Goal: Communication & Community: Answer question/provide support

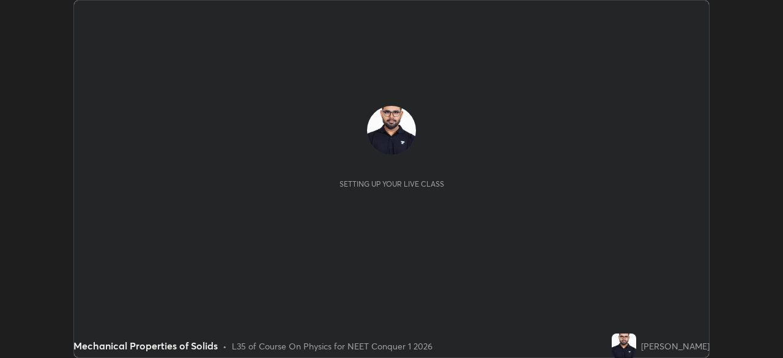
scroll to position [358, 782]
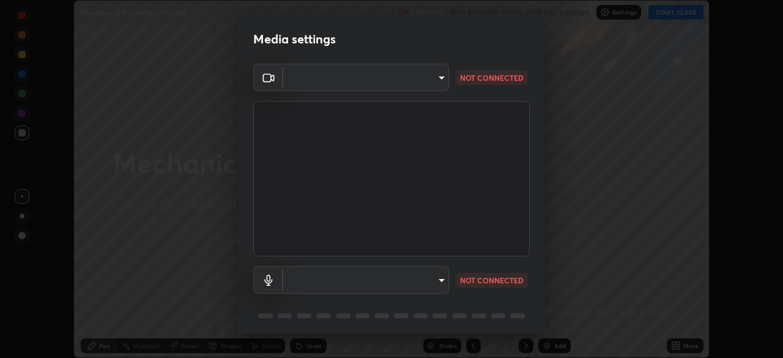
type input "f7a3972b1aa4ccc2bb278f1e0e3147348a18408e8ce32c2dd239d99c5c07823a"
type input "default"
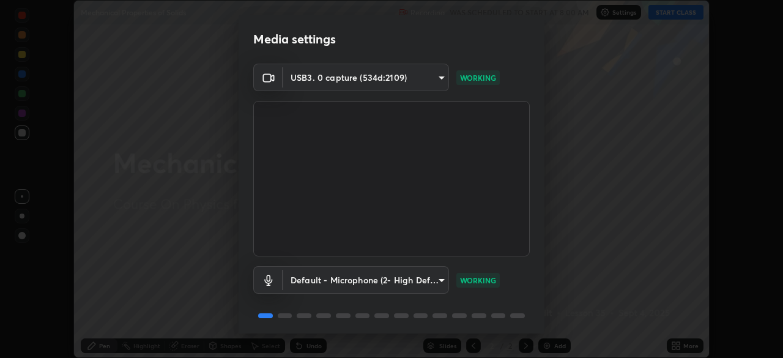
scroll to position [43, 0]
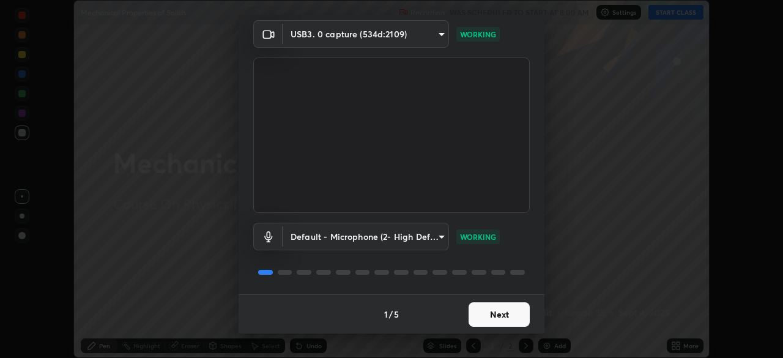
click at [502, 313] on button "Next" at bounding box center [498, 314] width 61 height 24
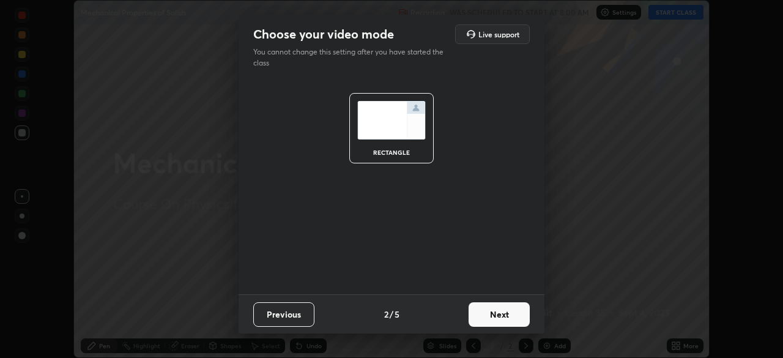
click at [505, 319] on button "Next" at bounding box center [498, 314] width 61 height 24
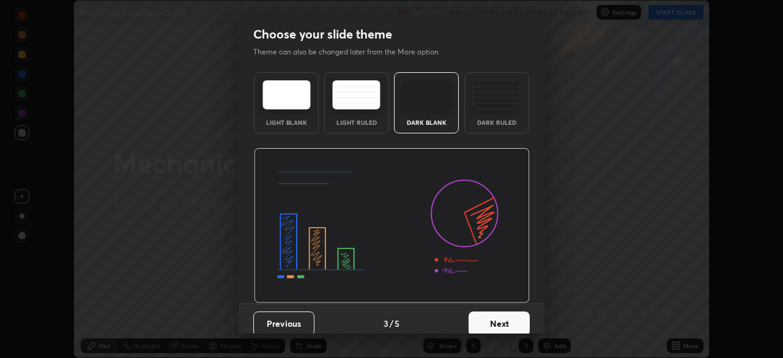
click at [505, 319] on button "Next" at bounding box center [498, 323] width 61 height 24
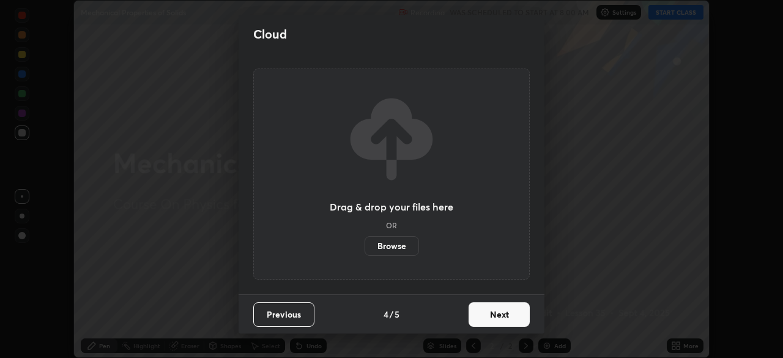
click at [505, 319] on button "Next" at bounding box center [498, 314] width 61 height 24
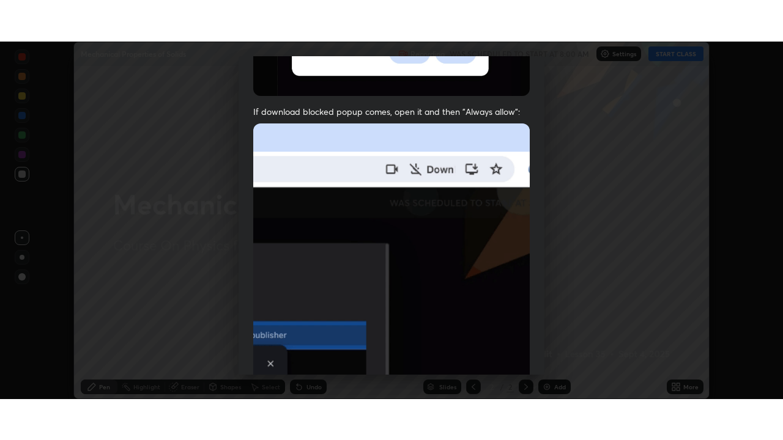
scroll to position [293, 0]
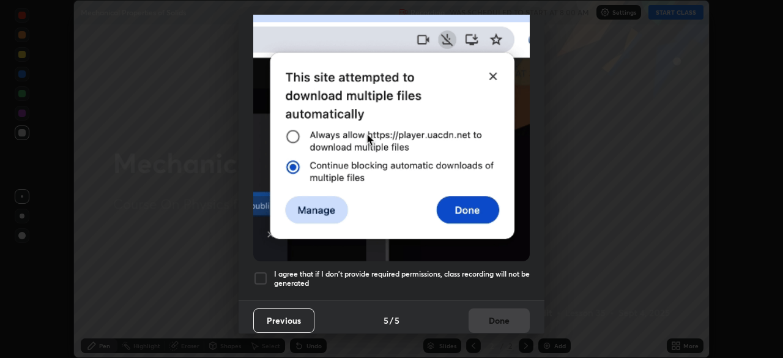
click at [260, 271] on div at bounding box center [260, 278] width 15 height 15
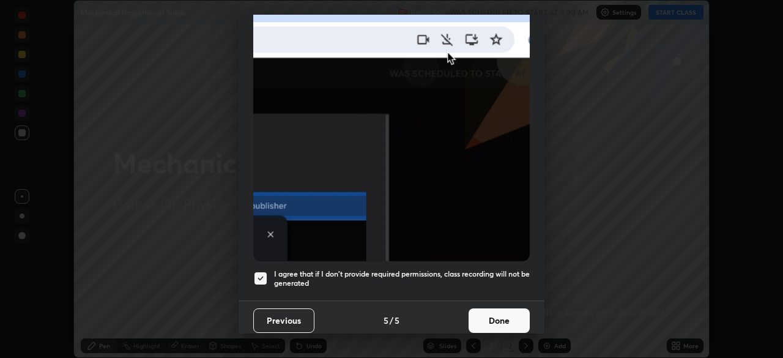
click at [498, 322] on button "Done" at bounding box center [498, 320] width 61 height 24
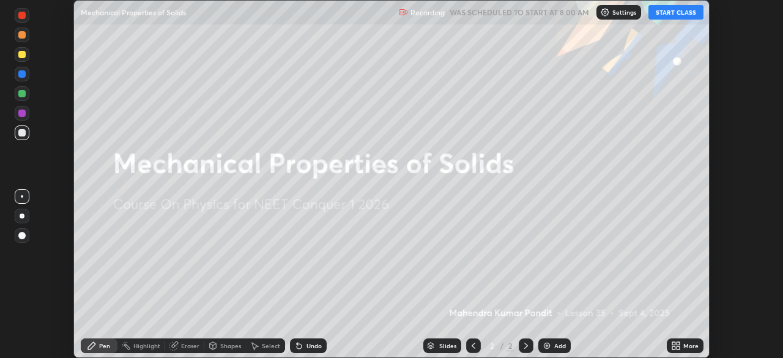
click at [667, 15] on button "START CLASS" at bounding box center [675, 12] width 55 height 15
click at [677, 346] on icon at bounding box center [676, 346] width 10 height 10
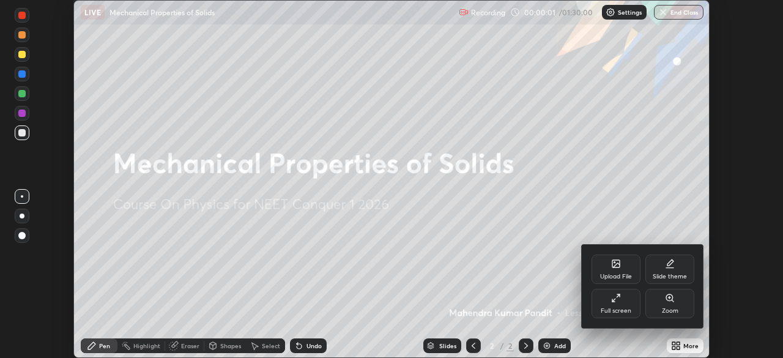
click at [616, 300] on icon at bounding box center [616, 298] width 10 height 10
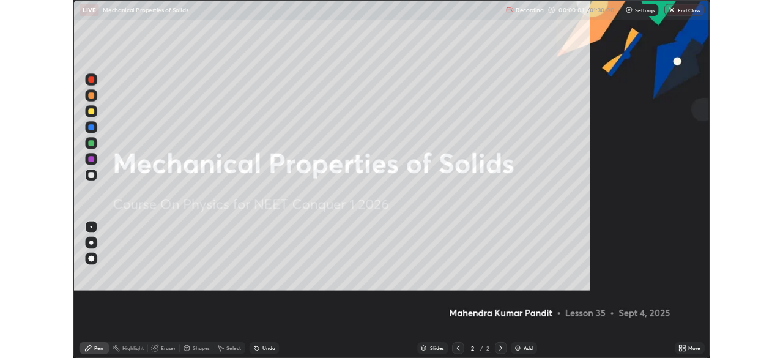
scroll to position [440, 783]
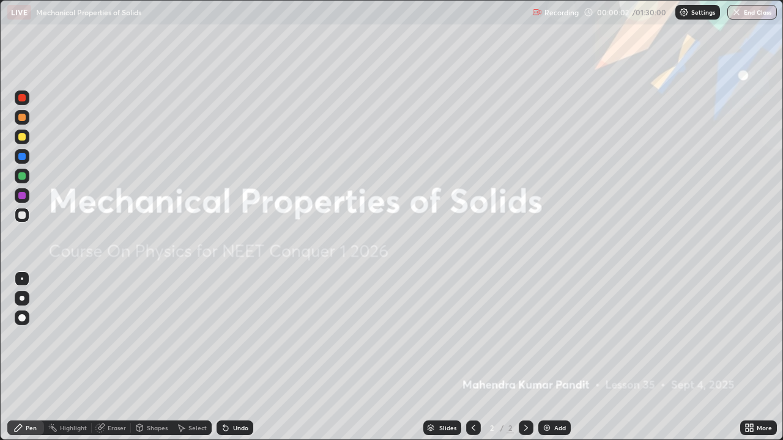
click at [558, 357] on div "Add" at bounding box center [560, 428] width 12 height 6
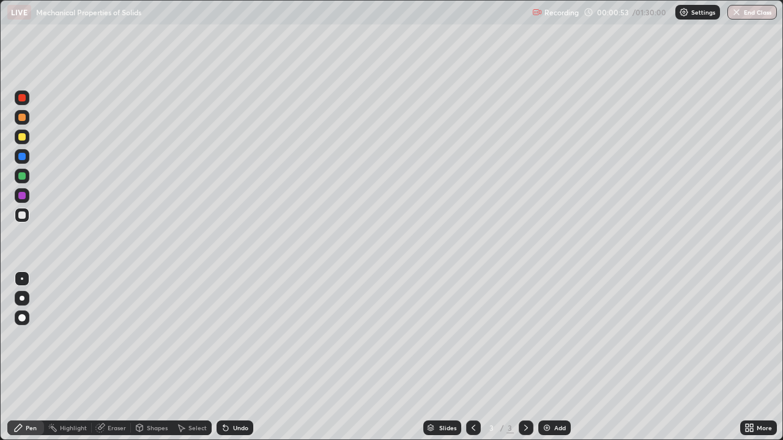
click at [234, 357] on div "Undo" at bounding box center [240, 428] width 15 height 6
click at [153, 357] on div "Shapes" at bounding box center [157, 428] width 21 height 6
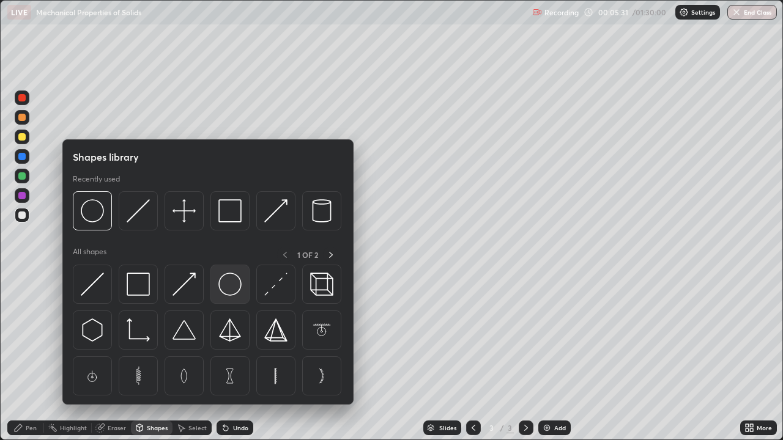
click at [225, 286] on img at bounding box center [229, 284] width 23 height 23
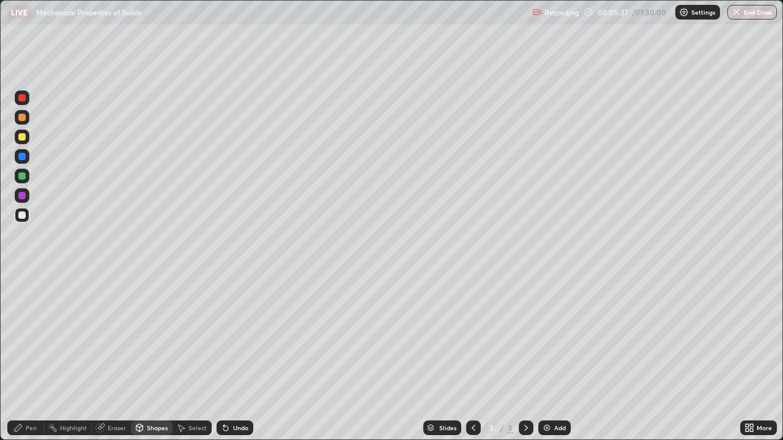
click at [139, 357] on icon at bounding box center [139, 429] width 0 height 4
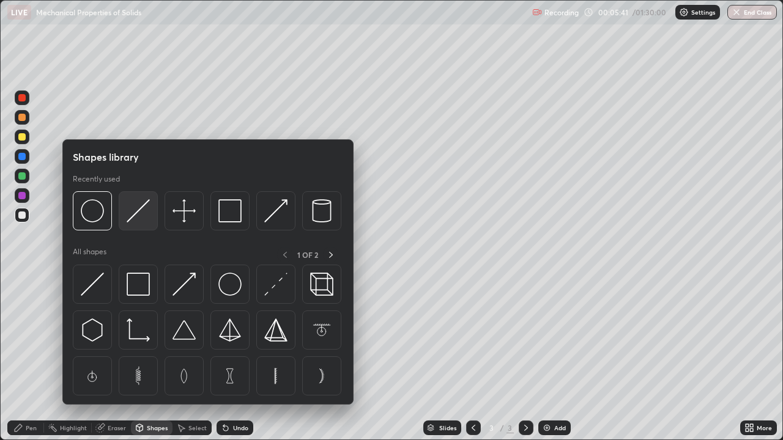
click at [136, 216] on img at bounding box center [138, 210] width 23 height 23
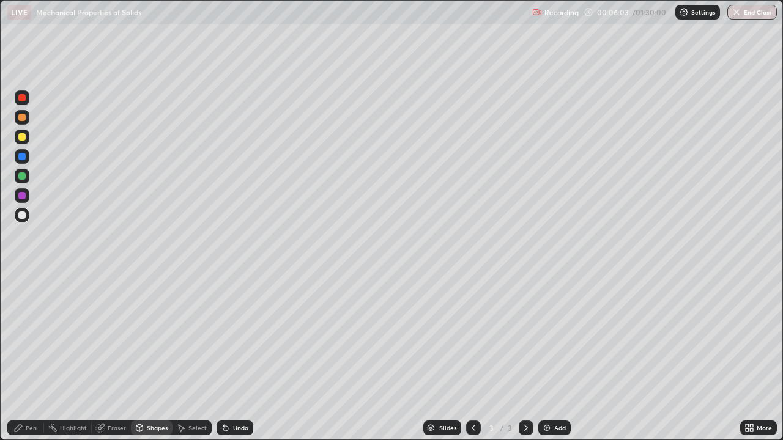
click at [31, 357] on div "Pen" at bounding box center [31, 428] width 11 height 6
click at [229, 357] on div "Undo" at bounding box center [234, 428] width 37 height 15
click at [227, 357] on icon at bounding box center [226, 428] width 10 height 10
click at [226, 357] on icon at bounding box center [226, 428] width 10 height 10
click at [224, 357] on icon at bounding box center [225, 428] width 5 height 5
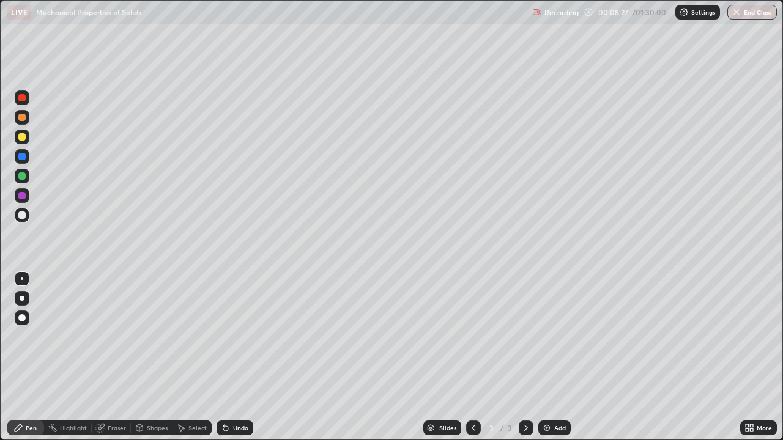
click at [226, 357] on div "Undo" at bounding box center [234, 428] width 37 height 15
click at [224, 357] on icon at bounding box center [225, 428] width 5 height 5
click at [237, 357] on div "Undo" at bounding box center [240, 428] width 15 height 6
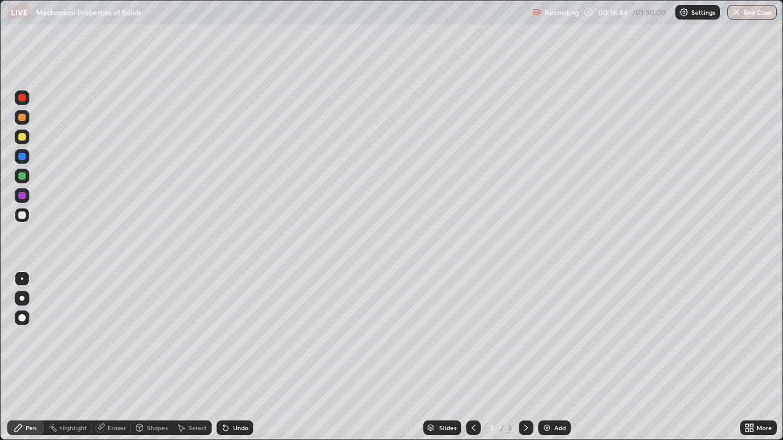
click at [239, 357] on div "Undo" at bounding box center [240, 428] width 15 height 6
click at [240, 357] on div "Undo" at bounding box center [240, 428] width 15 height 6
click at [234, 357] on div "Undo" at bounding box center [240, 428] width 15 height 6
click at [24, 176] on div at bounding box center [21, 175] width 7 height 7
click at [226, 357] on icon at bounding box center [225, 428] width 5 height 5
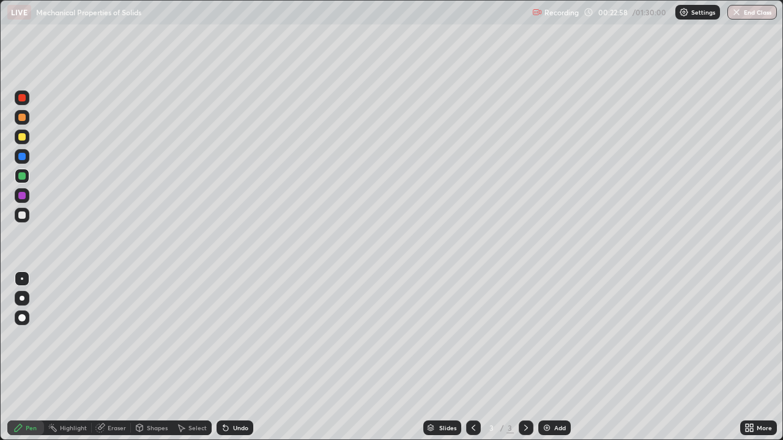
click at [224, 357] on icon at bounding box center [225, 428] width 5 height 5
click at [229, 357] on div "Undo" at bounding box center [234, 428] width 37 height 15
click at [224, 357] on icon at bounding box center [225, 428] width 5 height 5
click at [223, 357] on icon at bounding box center [225, 428] width 5 height 5
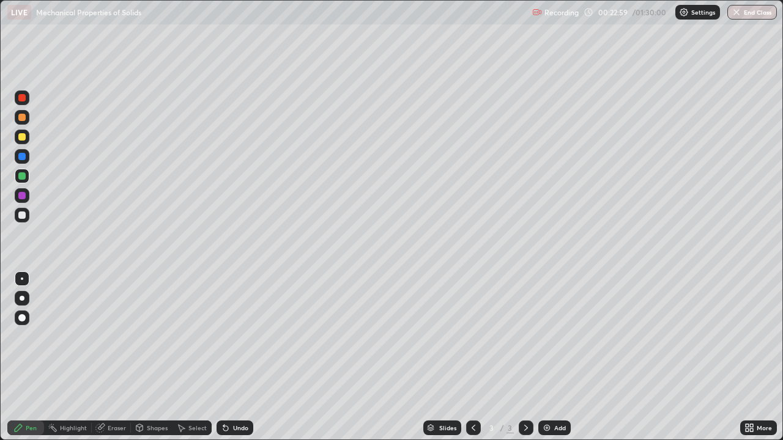
click at [224, 357] on icon at bounding box center [225, 428] width 5 height 5
click at [226, 357] on icon at bounding box center [225, 428] width 5 height 5
click at [224, 357] on icon at bounding box center [225, 428] width 5 height 5
click at [113, 357] on div "Eraser" at bounding box center [117, 428] width 18 height 6
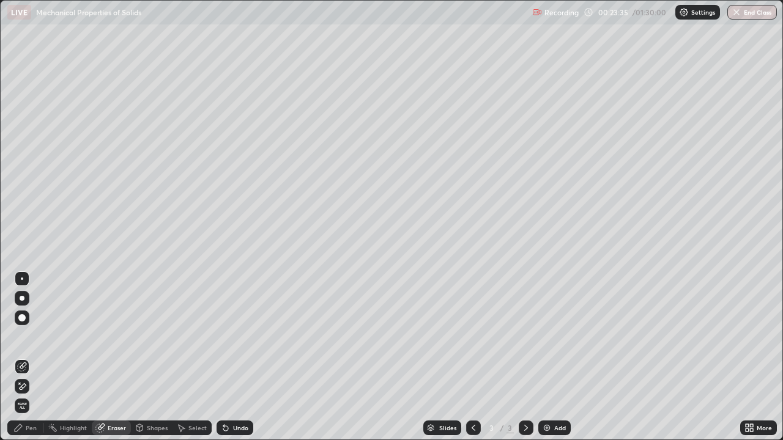
click at [36, 357] on div "Pen" at bounding box center [31, 428] width 11 height 6
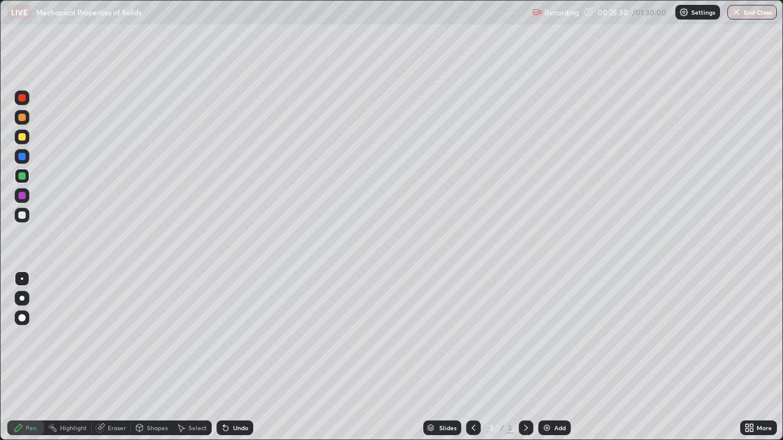
click at [542, 357] on img at bounding box center [547, 428] width 10 height 10
click at [237, 357] on div "Undo" at bounding box center [240, 428] width 15 height 6
click at [181, 357] on icon at bounding box center [182, 428] width 7 height 7
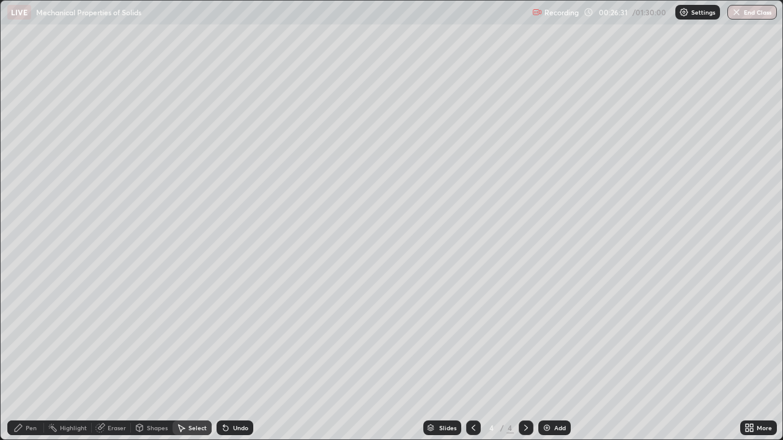
click at [184, 357] on icon at bounding box center [181, 428] width 10 height 10
click at [152, 357] on div "Shapes" at bounding box center [152, 428] width 42 height 15
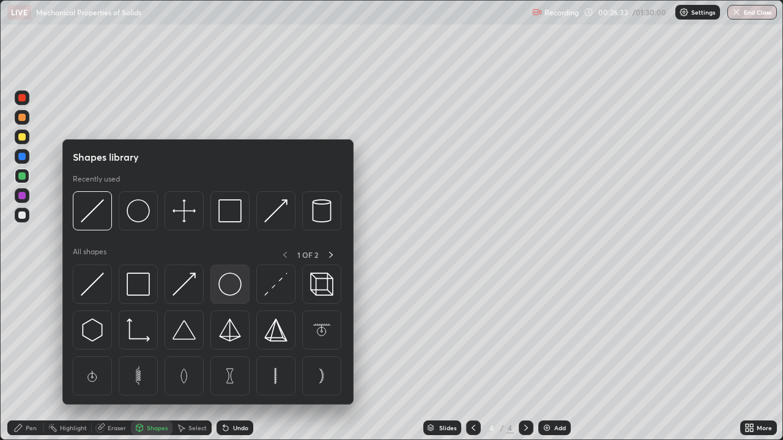
click at [223, 286] on img at bounding box center [229, 284] width 23 height 23
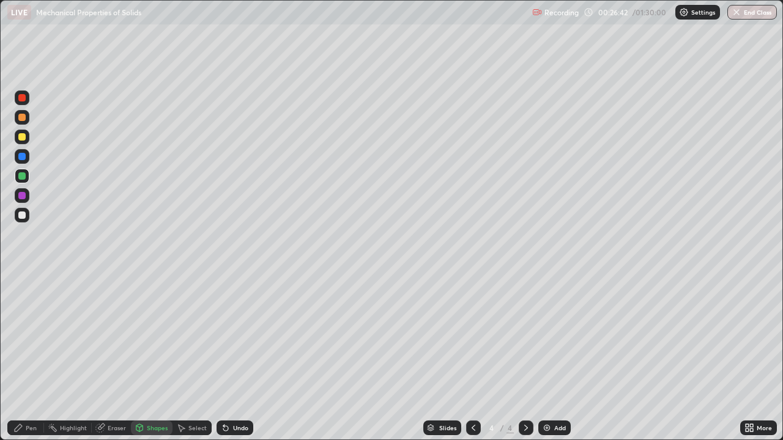
click at [30, 357] on div "Pen" at bounding box center [31, 428] width 11 height 6
click at [21, 139] on div at bounding box center [21, 136] width 7 height 7
click at [188, 357] on div "Select" at bounding box center [197, 428] width 18 height 6
click at [155, 357] on div "Shapes" at bounding box center [157, 428] width 21 height 6
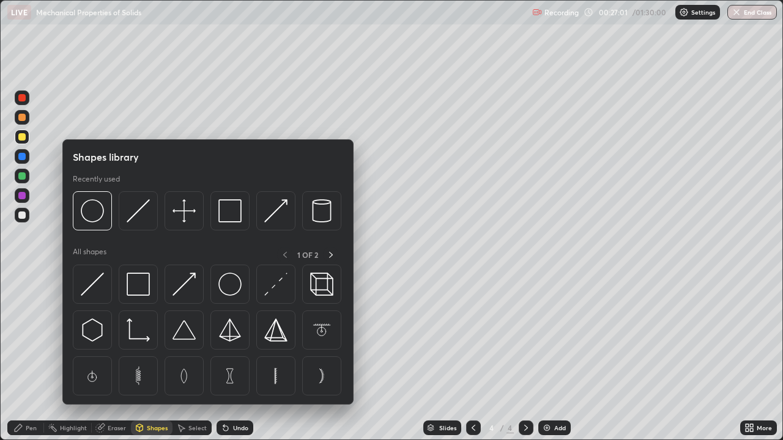
click at [22, 177] on div at bounding box center [21, 175] width 7 height 7
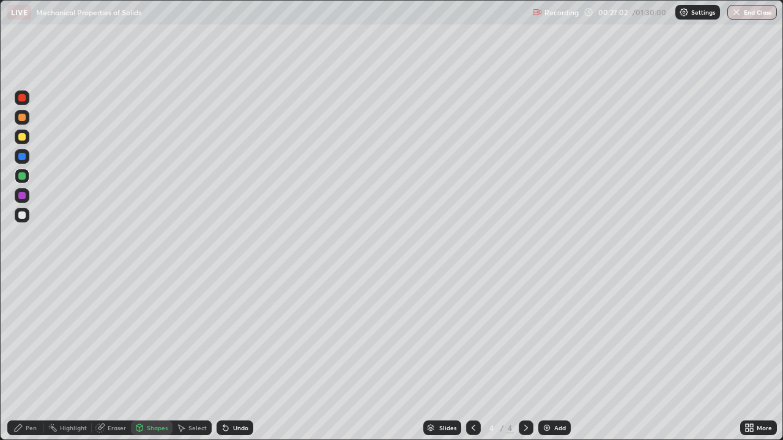
click at [148, 357] on div "Shapes" at bounding box center [157, 428] width 21 height 6
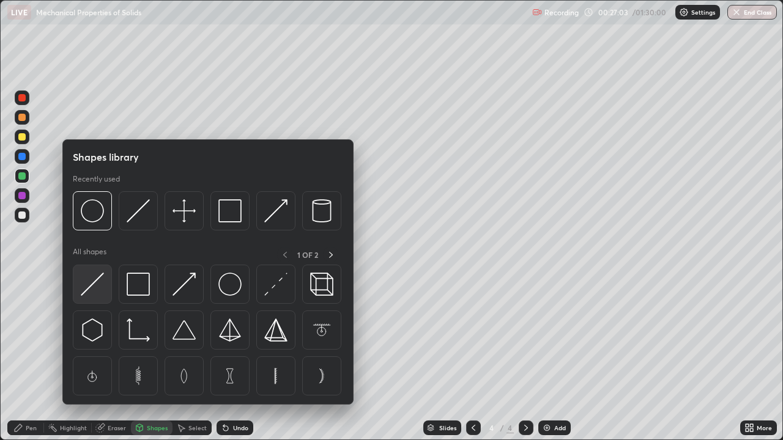
click at [95, 284] on img at bounding box center [92, 284] width 23 height 23
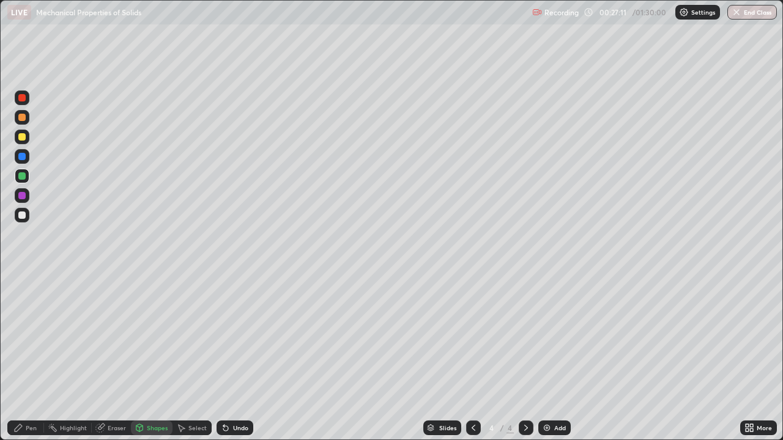
click at [34, 357] on div "Pen" at bounding box center [31, 428] width 11 height 6
click at [21, 139] on div at bounding box center [21, 136] width 7 height 7
click at [21, 194] on div at bounding box center [21, 195] width 7 height 7
click at [224, 357] on icon at bounding box center [225, 428] width 5 height 5
click at [230, 357] on div "Undo" at bounding box center [234, 428] width 37 height 15
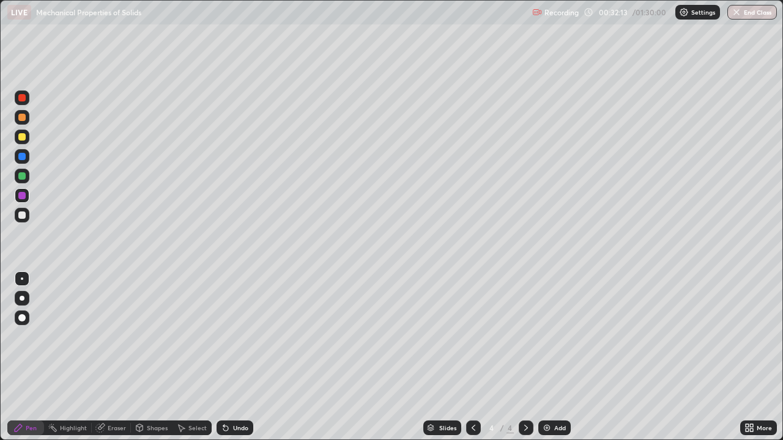
click at [223, 357] on icon at bounding box center [225, 428] width 5 height 5
click at [233, 357] on div "Undo" at bounding box center [240, 428] width 15 height 6
click at [231, 357] on div "Undo" at bounding box center [234, 428] width 37 height 15
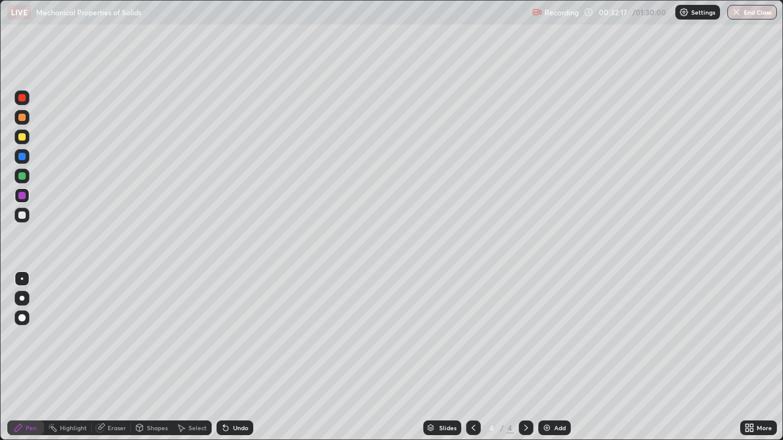
click at [234, 357] on div "Undo" at bounding box center [240, 428] width 15 height 6
click at [235, 357] on div "Undo" at bounding box center [234, 428] width 37 height 15
click at [233, 357] on div "Undo" at bounding box center [240, 428] width 15 height 6
click at [23, 216] on div at bounding box center [21, 215] width 7 height 7
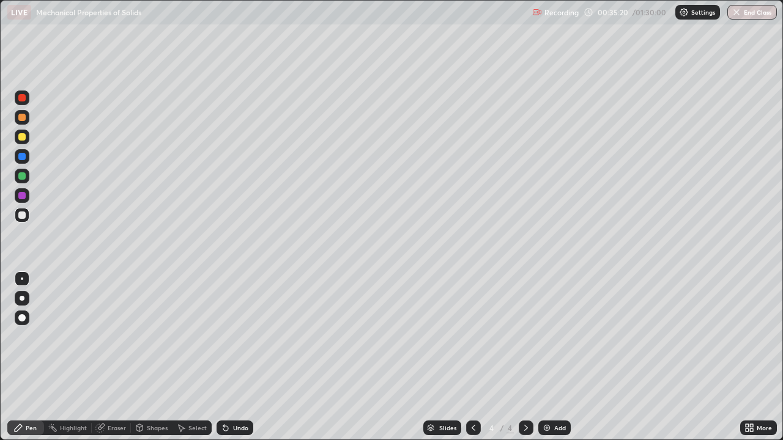
click at [230, 357] on div "Undo" at bounding box center [234, 428] width 37 height 15
click at [238, 357] on div "Undo" at bounding box center [240, 428] width 15 height 6
click at [117, 357] on div "Eraser" at bounding box center [117, 428] width 18 height 6
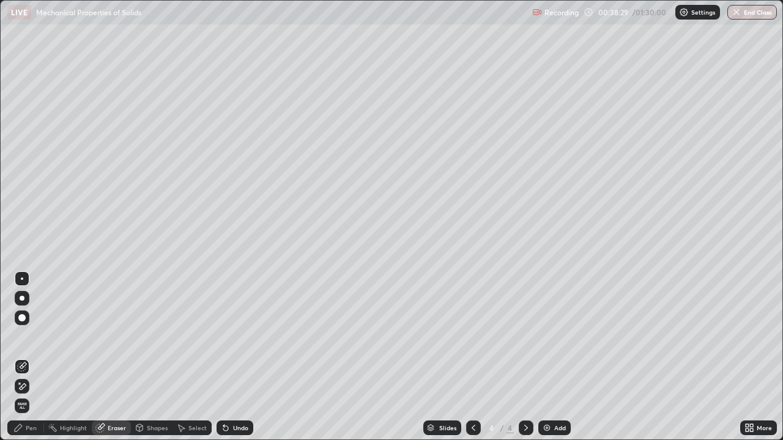
click at [26, 357] on div "Pen" at bounding box center [31, 428] width 11 height 6
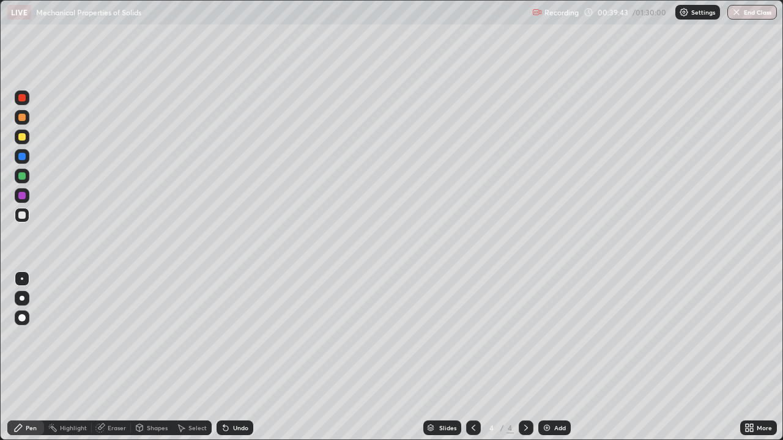
click at [238, 357] on div "Undo" at bounding box center [240, 428] width 15 height 6
click at [225, 357] on icon at bounding box center [225, 428] width 5 height 5
click at [542, 357] on img at bounding box center [547, 428] width 10 height 10
click at [472, 357] on icon at bounding box center [473, 428] width 10 height 10
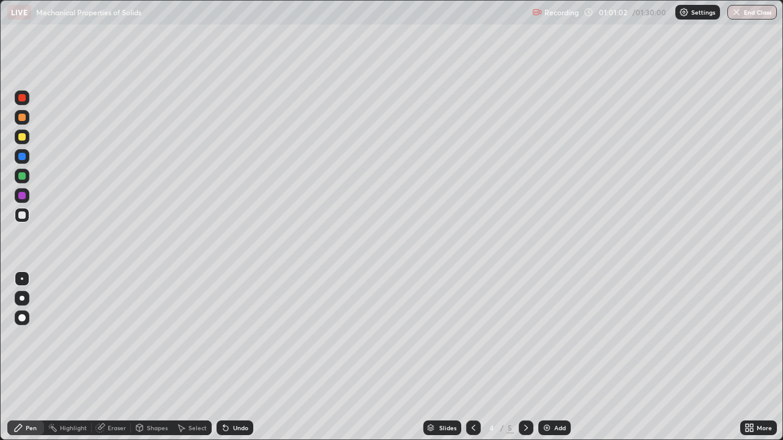
click at [224, 357] on icon at bounding box center [225, 428] width 5 height 5
click at [227, 357] on icon at bounding box center [226, 428] width 10 height 10
click at [233, 357] on div "Undo" at bounding box center [240, 428] width 15 height 6
click at [232, 357] on div "Undo" at bounding box center [234, 428] width 37 height 15
click at [231, 357] on div "Undo" at bounding box center [234, 428] width 37 height 15
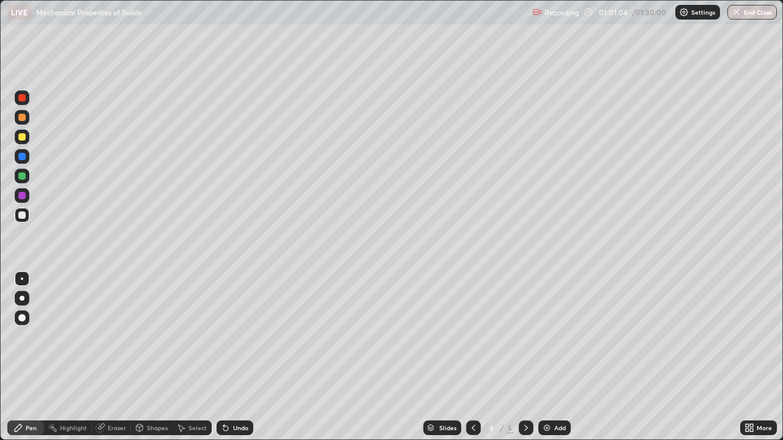
click at [231, 357] on div "Undo" at bounding box center [234, 428] width 37 height 15
click at [225, 357] on icon at bounding box center [225, 428] width 5 height 5
click at [227, 357] on icon at bounding box center [226, 428] width 10 height 10
click at [226, 357] on icon at bounding box center [225, 428] width 5 height 5
click at [228, 357] on icon at bounding box center [226, 428] width 10 height 10
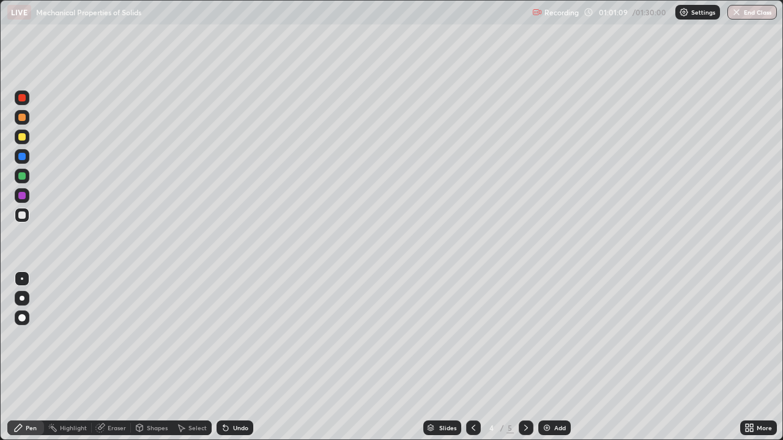
click at [229, 357] on div "Undo" at bounding box center [234, 428] width 37 height 15
click at [237, 357] on div "Undo" at bounding box center [240, 428] width 15 height 6
click at [234, 357] on div "Undo" at bounding box center [240, 428] width 15 height 6
click at [225, 357] on icon at bounding box center [225, 428] width 5 height 5
click at [224, 357] on icon at bounding box center [225, 428] width 5 height 5
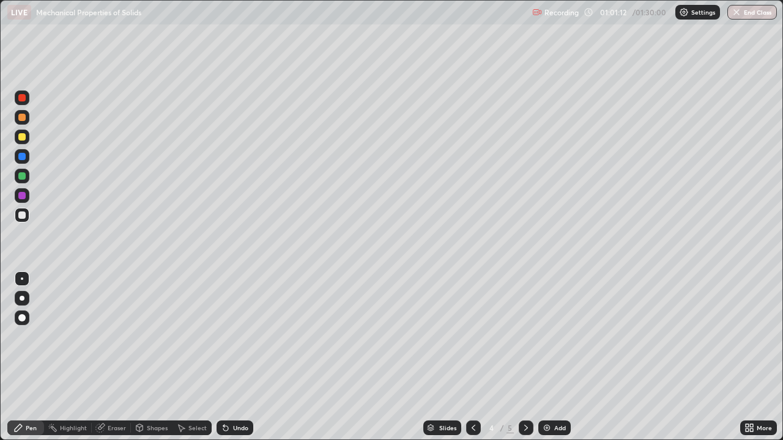
click at [225, 357] on icon at bounding box center [225, 428] width 5 height 5
click at [231, 357] on div "Undo" at bounding box center [234, 428] width 37 height 15
click at [216, 357] on div "Undo" at bounding box center [234, 428] width 37 height 15
click at [217, 357] on div "Undo" at bounding box center [234, 428] width 37 height 15
click at [224, 357] on icon at bounding box center [225, 428] width 5 height 5
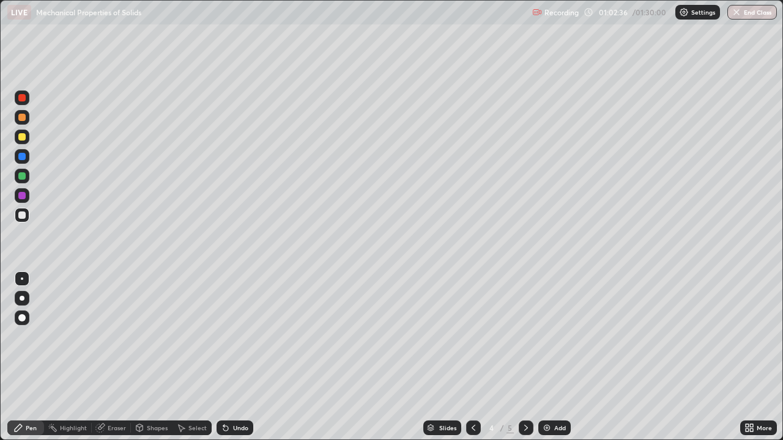
click at [224, 357] on icon at bounding box center [225, 428] width 5 height 5
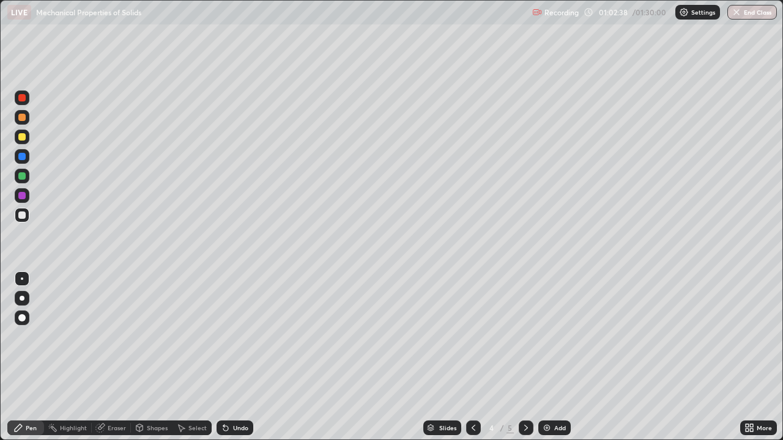
click at [224, 357] on icon at bounding box center [225, 428] width 5 height 5
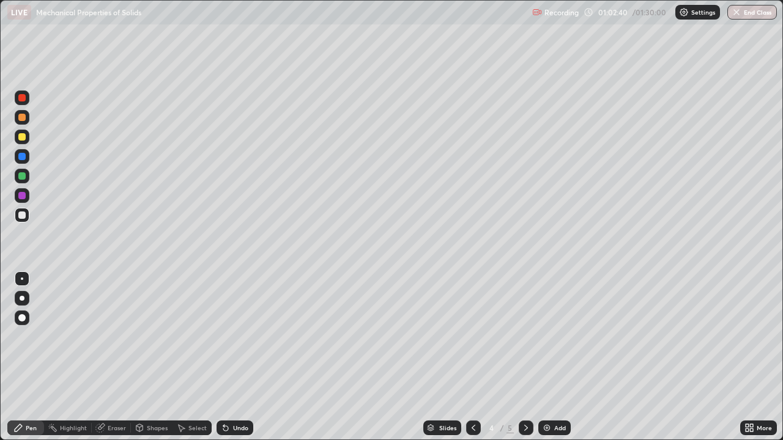
click at [225, 357] on icon at bounding box center [226, 428] width 10 height 10
click at [225, 357] on icon at bounding box center [225, 428] width 5 height 5
click at [224, 357] on icon at bounding box center [225, 428] width 5 height 5
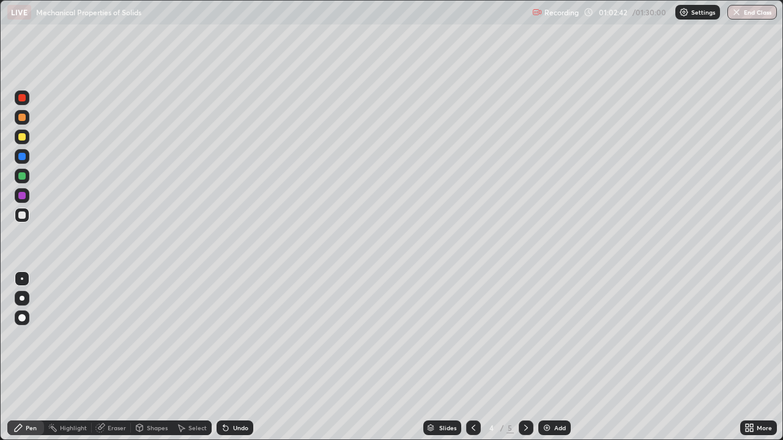
click at [224, 357] on icon at bounding box center [225, 428] width 5 height 5
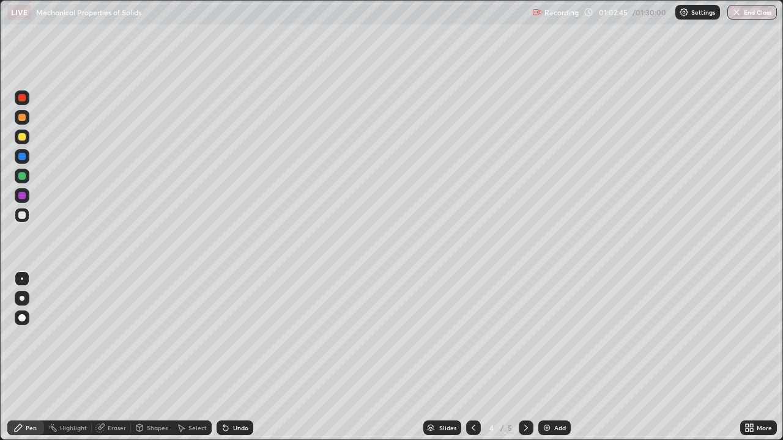
click at [221, 357] on div "Undo" at bounding box center [234, 428] width 37 height 15
click at [224, 357] on icon at bounding box center [225, 428] width 5 height 5
click at [226, 357] on div "Undo" at bounding box center [234, 428] width 37 height 15
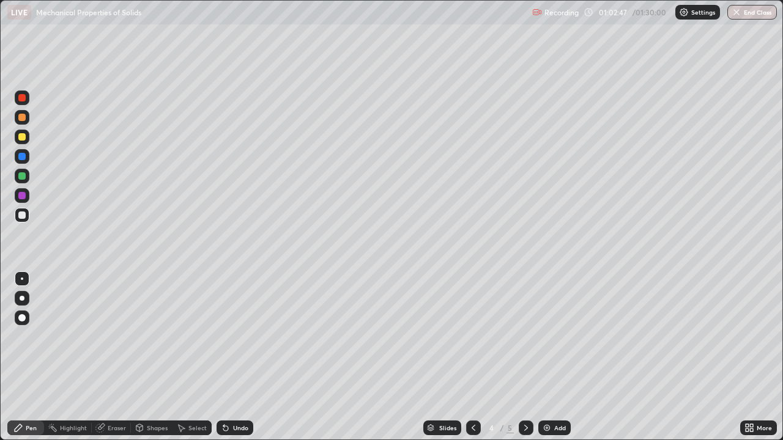
click at [226, 357] on div "Undo" at bounding box center [234, 428] width 37 height 15
click at [546, 357] on img at bounding box center [547, 428] width 10 height 10
click at [22, 136] on div at bounding box center [21, 136] width 7 height 7
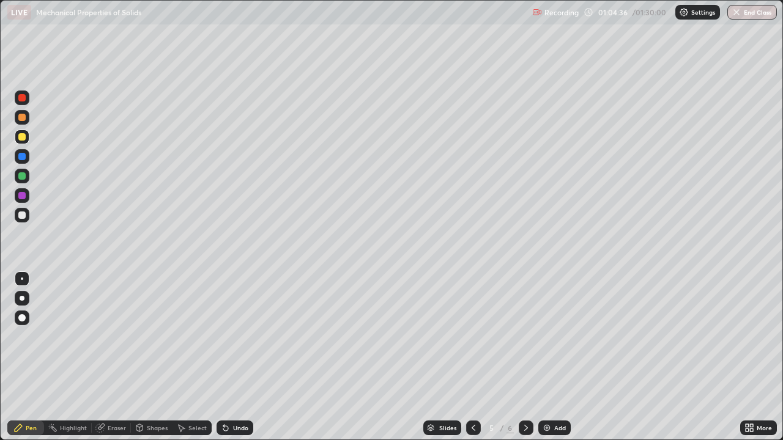
click at [119, 357] on div "Eraser" at bounding box center [117, 428] width 18 height 6
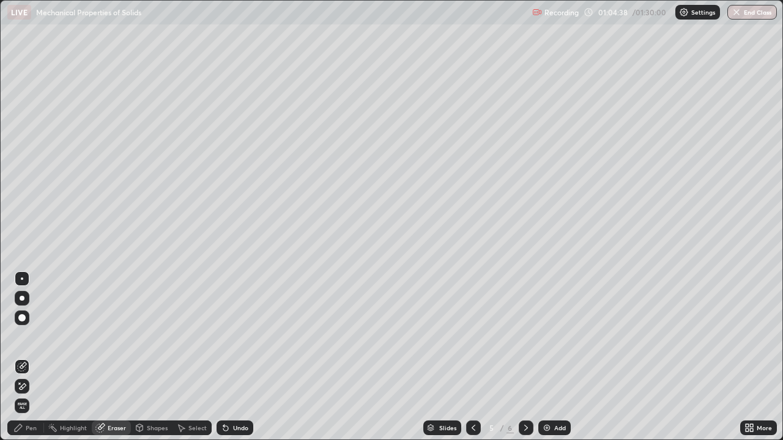
click at [34, 357] on div "Pen" at bounding box center [31, 428] width 11 height 6
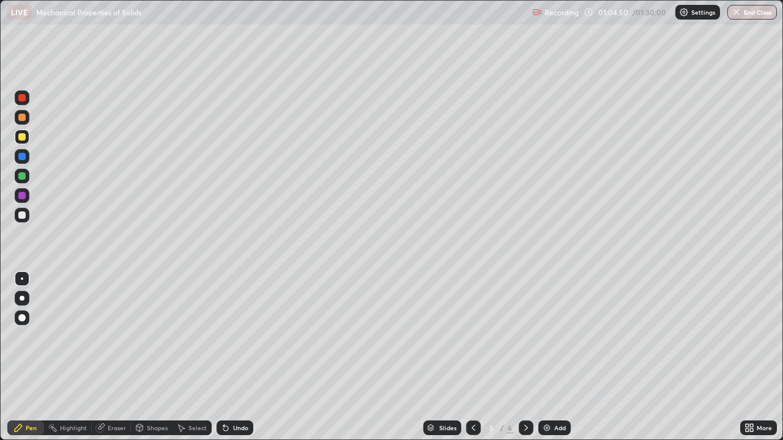
click at [21, 216] on div at bounding box center [21, 215] width 7 height 7
click at [235, 357] on div "Undo" at bounding box center [240, 428] width 15 height 6
click at [240, 357] on div "Undo" at bounding box center [240, 428] width 15 height 6
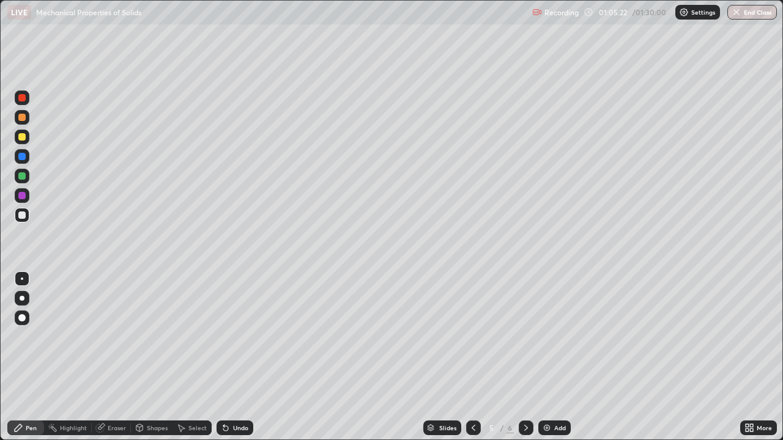
click at [238, 357] on div "Undo" at bounding box center [240, 428] width 15 height 6
click at [235, 357] on div "Undo" at bounding box center [240, 428] width 15 height 6
click at [234, 357] on div "Undo" at bounding box center [240, 428] width 15 height 6
click at [233, 357] on div "Undo" at bounding box center [240, 428] width 15 height 6
click at [237, 357] on div "Undo" at bounding box center [240, 428] width 15 height 6
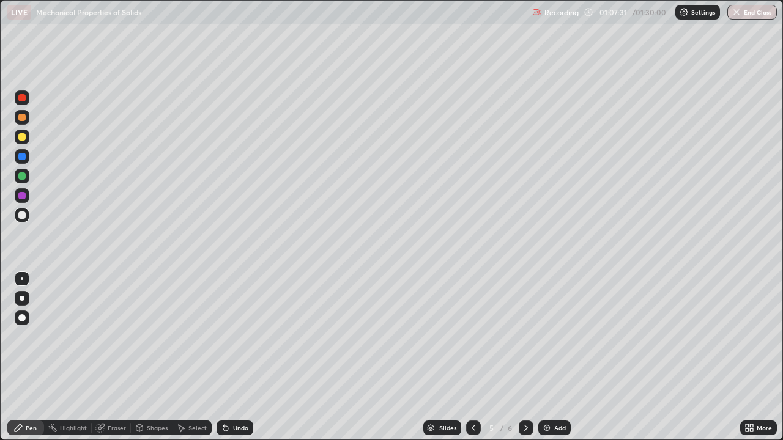
click at [108, 357] on div "Eraser" at bounding box center [117, 428] width 18 height 6
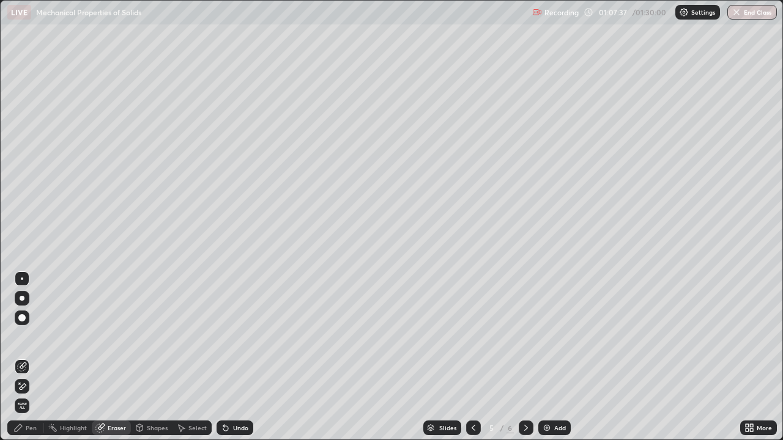
click at [26, 357] on div "Pen" at bounding box center [31, 428] width 11 height 6
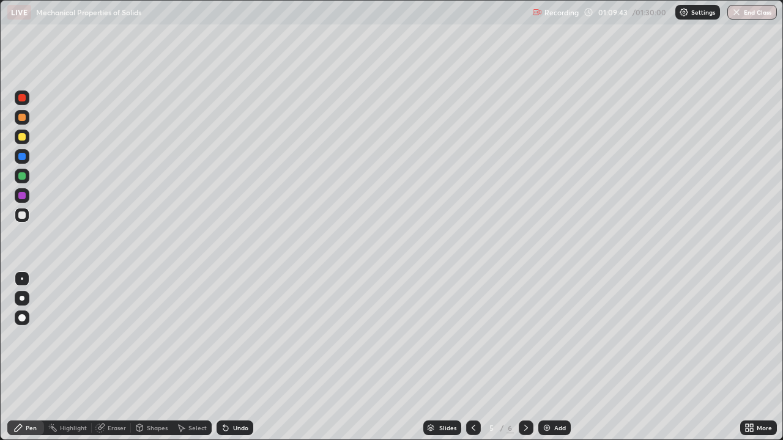
click at [109, 357] on div "Eraser" at bounding box center [117, 428] width 18 height 6
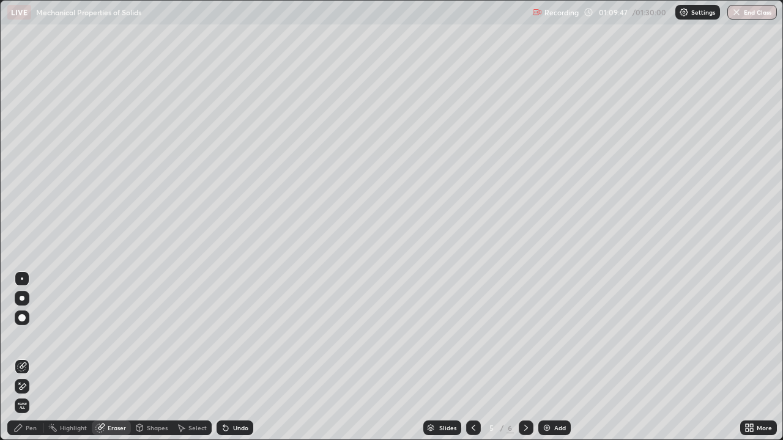
click at [35, 357] on div "Pen" at bounding box center [31, 428] width 11 height 6
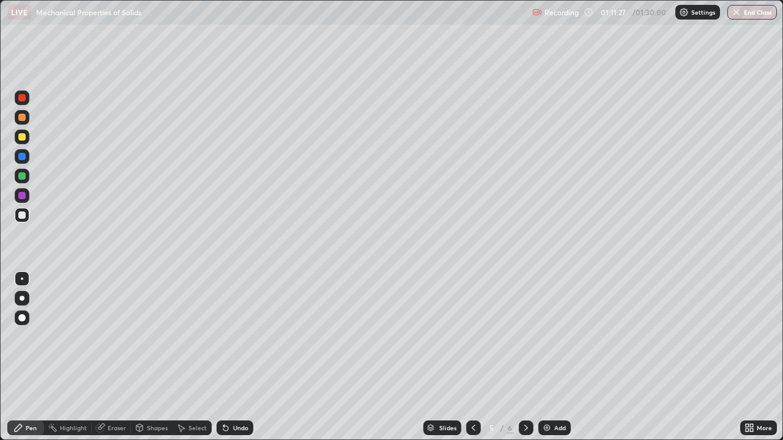
click at [225, 357] on icon at bounding box center [225, 428] width 5 height 5
click at [755, 357] on div "More" at bounding box center [758, 428] width 37 height 15
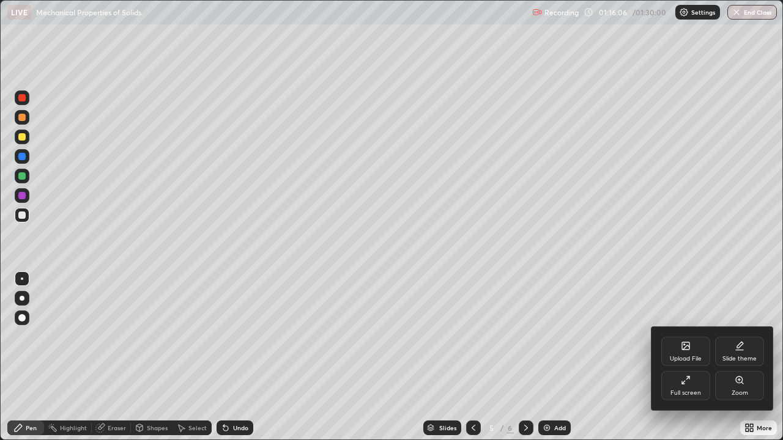
click at [686, 357] on div "Full screen" at bounding box center [685, 385] width 49 height 29
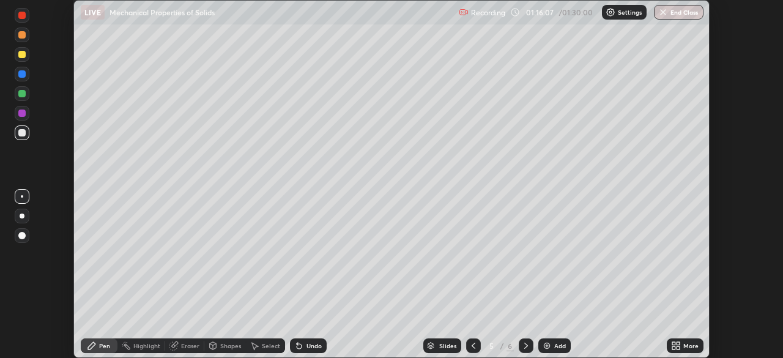
scroll to position [60796, 60371]
click at [683, 11] on button "End Class" at bounding box center [679, 12] width 50 height 15
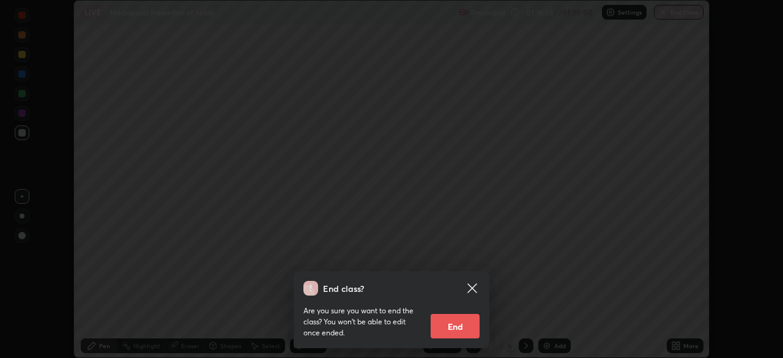
click at [460, 331] on button "End" at bounding box center [455, 326] width 49 height 24
